Goal: Task Accomplishment & Management: Manage account settings

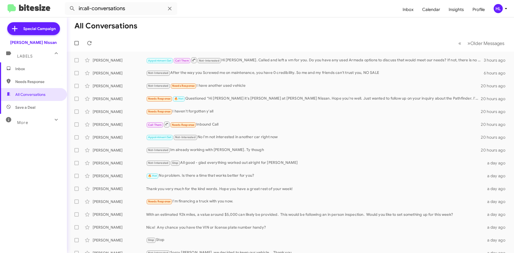
click at [24, 11] on img at bounding box center [28, 8] width 43 height 9
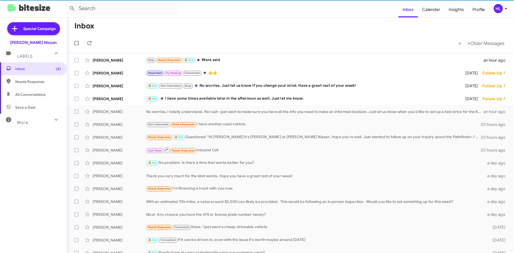
click at [41, 92] on span "All Conversations" at bounding box center [30, 94] width 30 height 5
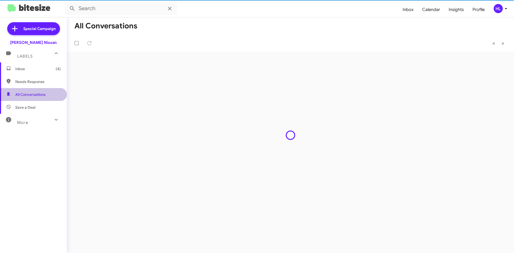
type input "in:all-conversations"
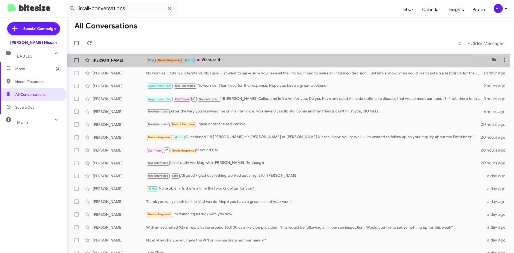
click at [118, 59] on div "[PERSON_NAME]" at bounding box center [119, 60] width 53 height 5
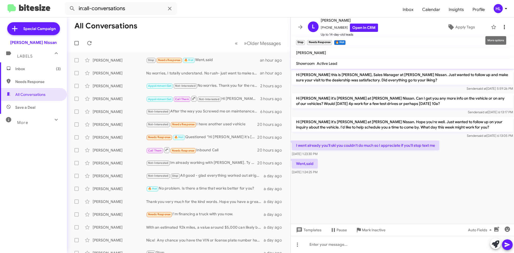
click at [501, 28] on icon at bounding box center [504, 27] width 6 height 6
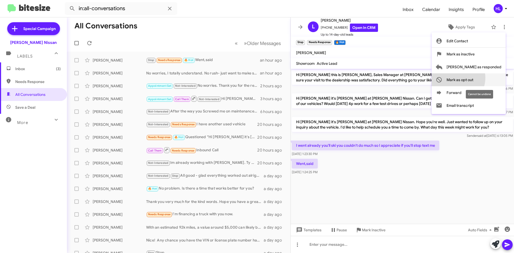
click at [473, 78] on span "Mark as opt out" at bounding box center [459, 79] width 27 height 13
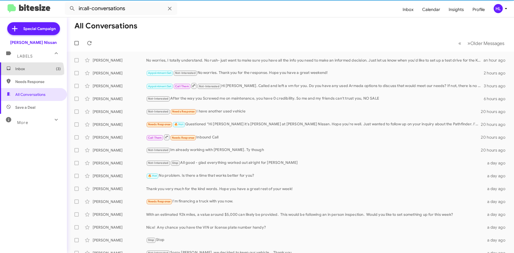
click at [30, 72] on span "Inbox (3)" at bounding box center [33, 68] width 67 height 13
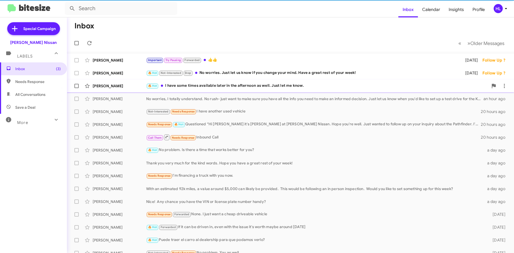
click at [124, 89] on div "[PERSON_NAME] 🔥 Hot I have some times available later in the afternoon as well.…" at bounding box center [290, 86] width 438 height 11
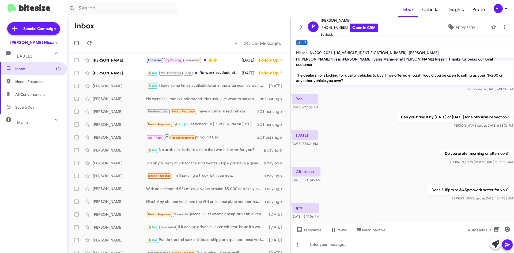
scroll to position [26, 0]
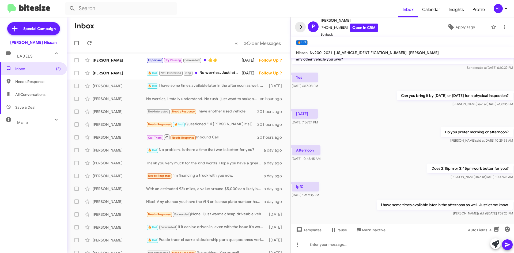
click at [300, 25] on icon at bounding box center [300, 27] width 6 height 6
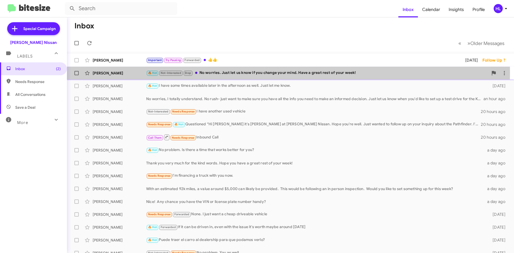
click at [126, 72] on div "[PERSON_NAME]" at bounding box center [119, 72] width 53 height 5
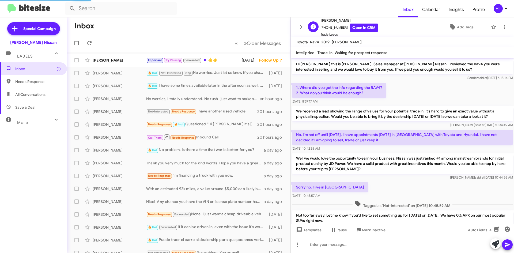
scroll to position [78, 0]
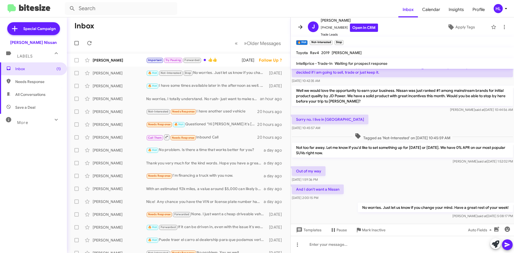
click at [297, 27] on icon at bounding box center [300, 27] width 6 height 6
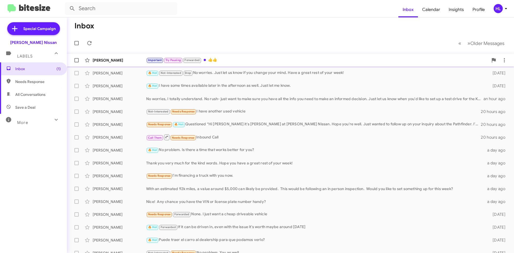
click at [113, 59] on div "[PERSON_NAME]" at bounding box center [119, 60] width 53 height 5
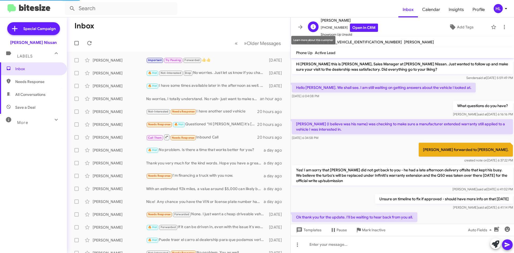
scroll to position [36, 0]
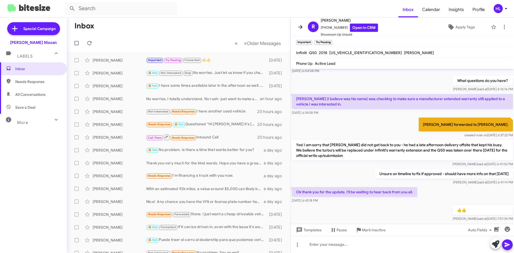
click at [301, 29] on icon at bounding box center [300, 27] width 6 height 6
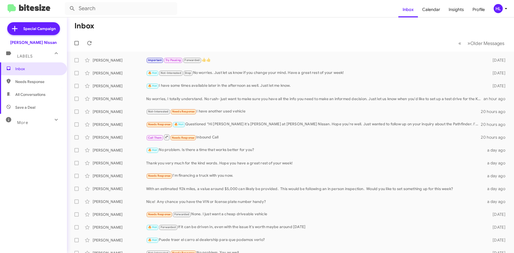
click at [28, 9] on img at bounding box center [28, 8] width 43 height 9
click at [35, 9] on img at bounding box center [28, 8] width 43 height 9
click at [45, 94] on span "All Conversations" at bounding box center [30, 94] width 30 height 5
type input "in:all-conversations"
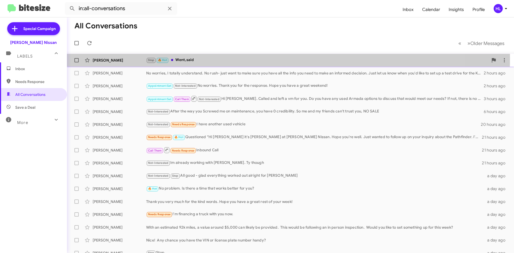
click at [113, 58] on div "[PERSON_NAME]" at bounding box center [119, 60] width 53 height 5
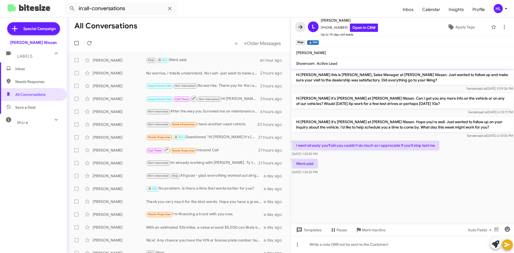
click at [303, 28] on icon at bounding box center [300, 27] width 6 height 6
